Goal: Information Seeking & Learning: Learn about a topic

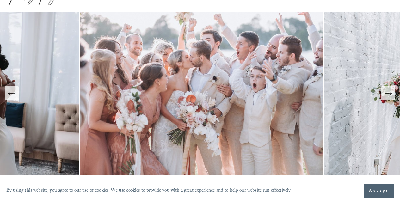
scroll to position [32, 0]
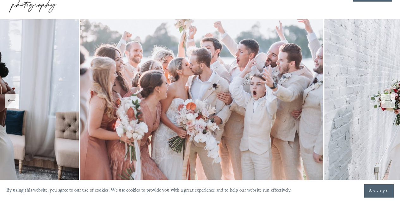
click at [386, 101] on icon "Next Slide" at bounding box center [388, 101] width 9 height 9
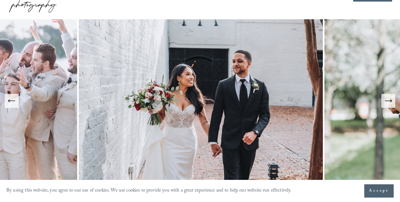
click at [386, 101] on icon "Next Slide" at bounding box center [388, 101] width 9 height 9
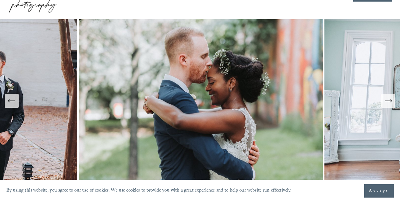
click at [386, 101] on icon "Next Slide" at bounding box center [388, 101] width 9 height 9
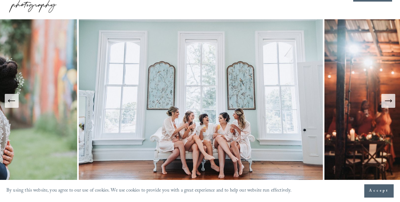
click at [386, 101] on icon "Next Slide" at bounding box center [388, 101] width 9 height 9
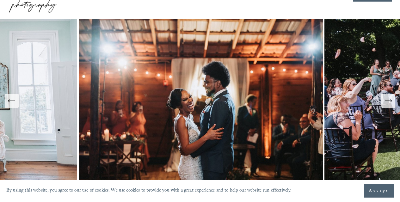
click at [386, 101] on icon "Next Slide" at bounding box center [388, 101] width 9 height 9
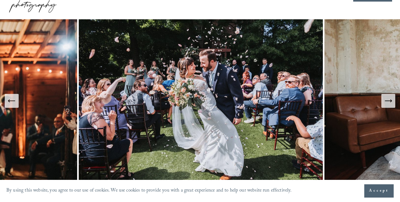
click at [386, 101] on icon "Next Slide" at bounding box center [388, 101] width 9 height 9
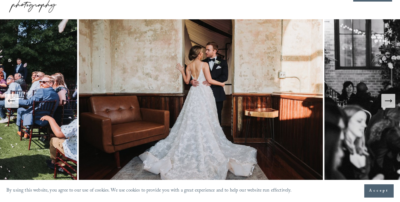
click at [386, 101] on icon "Next Slide" at bounding box center [388, 101] width 9 height 9
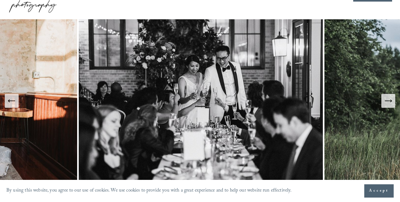
click at [386, 101] on icon "Next Slide" at bounding box center [388, 101] width 9 height 9
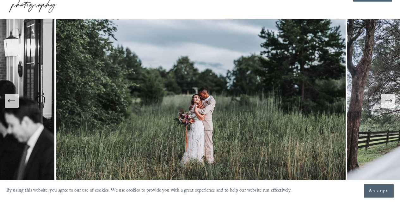
click at [386, 101] on icon "Next Slide" at bounding box center [388, 101] width 9 height 9
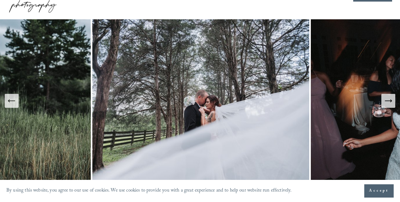
click at [386, 101] on icon "Next Slide" at bounding box center [388, 101] width 9 height 9
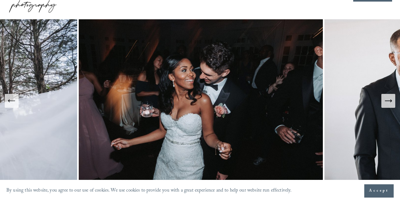
click at [386, 101] on icon "Next Slide" at bounding box center [388, 101] width 9 height 9
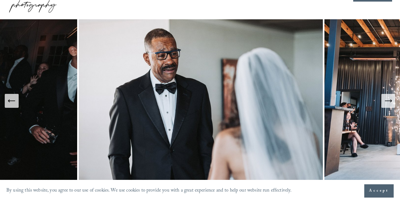
click at [386, 101] on icon "Next Slide" at bounding box center [388, 101] width 9 height 9
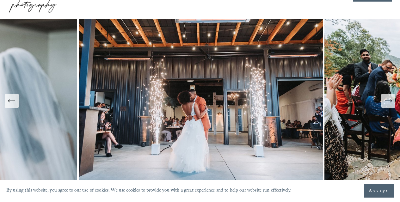
click at [386, 101] on icon "Next Slide" at bounding box center [388, 101] width 9 height 9
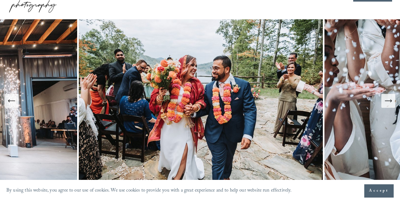
click at [386, 101] on icon "Next Slide" at bounding box center [388, 101] width 9 height 9
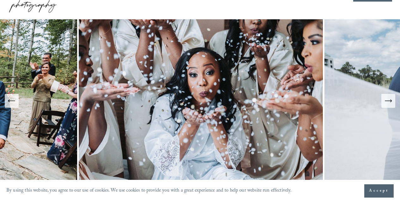
click at [386, 101] on icon "Next Slide" at bounding box center [388, 101] width 9 height 9
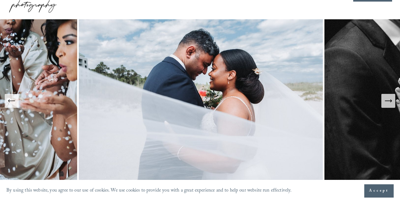
click at [386, 101] on icon "Next Slide" at bounding box center [388, 101] width 9 height 9
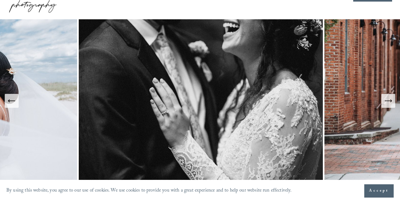
click at [386, 101] on icon "Next Slide" at bounding box center [388, 101] width 9 height 9
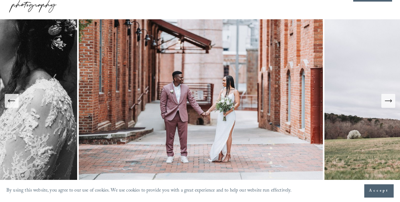
click at [386, 101] on icon "Next Slide" at bounding box center [388, 101] width 9 height 9
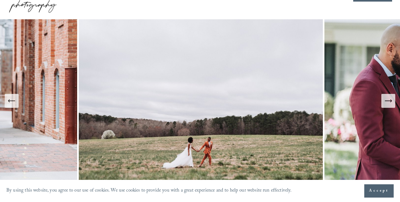
click at [386, 101] on icon "Next Slide" at bounding box center [388, 101] width 9 height 9
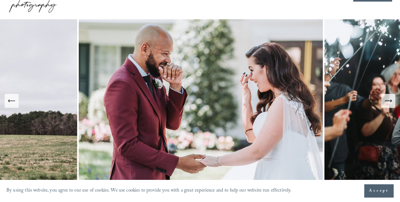
click at [386, 101] on icon "Next Slide" at bounding box center [388, 101] width 9 height 9
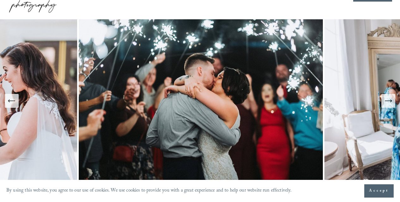
click at [386, 101] on icon "Next Slide" at bounding box center [388, 101] width 9 height 9
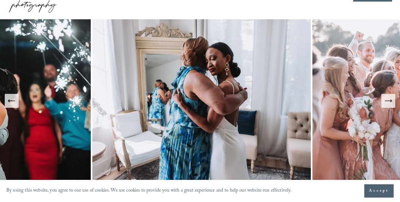
click at [386, 101] on icon "Next Slide" at bounding box center [388, 101] width 9 height 9
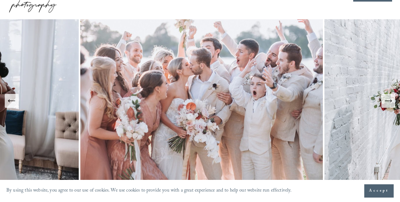
scroll to position [0, 0]
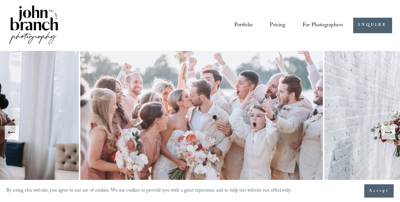
click at [275, 25] on link "Pricing" at bounding box center [278, 25] width 16 height 11
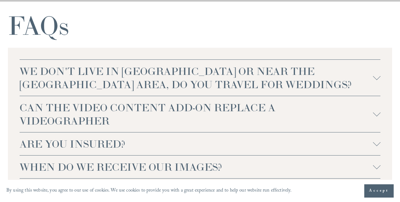
scroll to position [1392, 0]
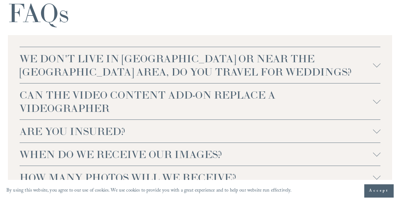
click at [378, 68] on div at bounding box center [377, 64] width 8 height 8
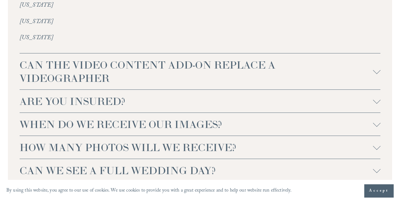
scroll to position [1646, 0]
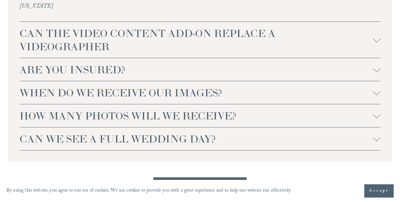
click at [376, 35] on div at bounding box center [377, 39] width 8 height 8
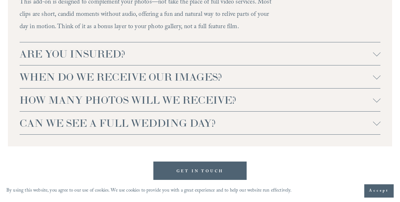
scroll to position [1772, 0]
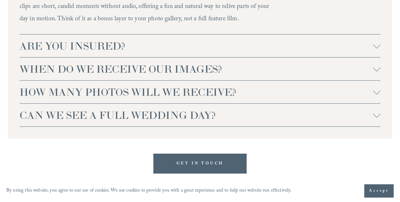
click at [376, 43] on div at bounding box center [377, 45] width 8 height 8
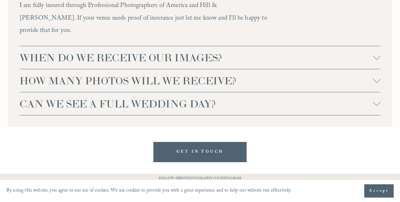
scroll to position [1835, 0]
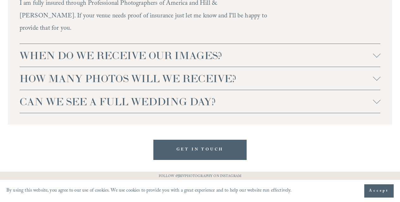
click at [375, 52] on div at bounding box center [377, 56] width 8 height 8
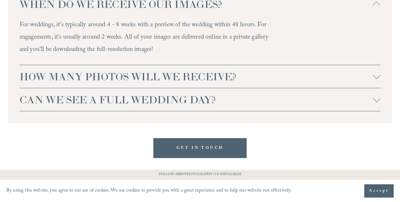
scroll to position [1899, 0]
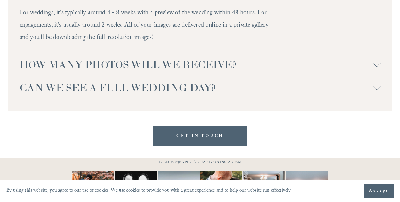
click at [376, 61] on div at bounding box center [377, 65] width 8 height 8
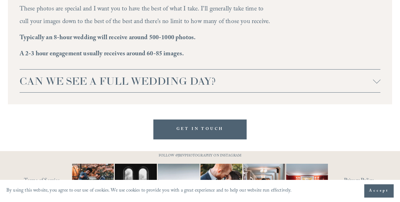
scroll to position [1986, 0]
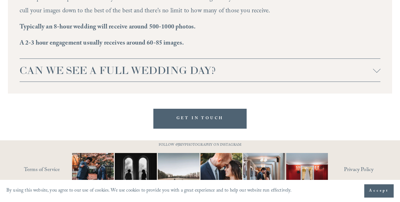
click at [375, 65] on div at bounding box center [377, 69] width 8 height 8
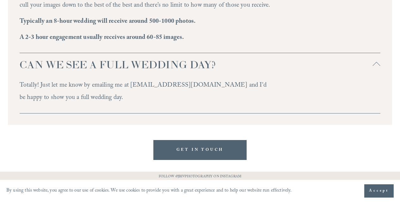
scroll to position [2023, 0]
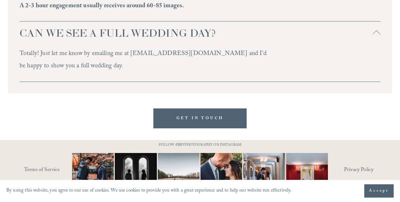
click at [384, 194] on span "Accept" at bounding box center [379, 191] width 20 height 6
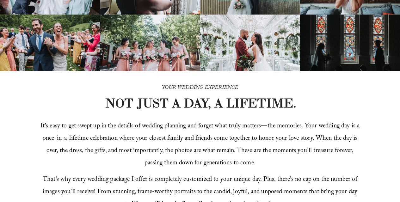
scroll to position [0, 0]
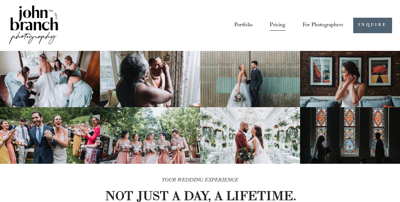
click at [0, 0] on span "Education" at bounding box center [0, 0] width 0 height 0
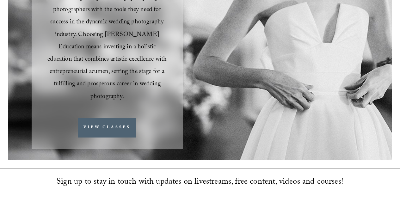
scroll to position [222, 0]
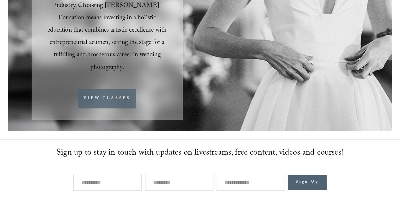
click at [114, 89] on link "VIEW CLASSES" at bounding box center [107, 98] width 59 height 19
